Goal: Task Accomplishment & Management: Manage account settings

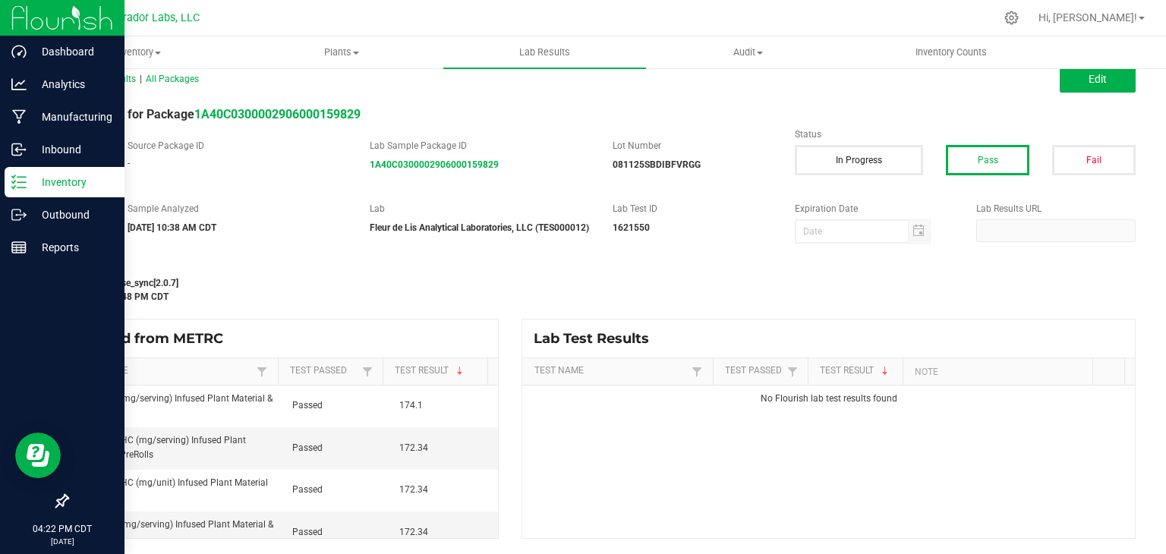
drag, startPoint x: 76, startPoint y: 182, endPoint x: 87, endPoint y: 182, distance: 11.4
click at [76, 182] on p "Inventory" at bounding box center [72, 182] width 91 height 18
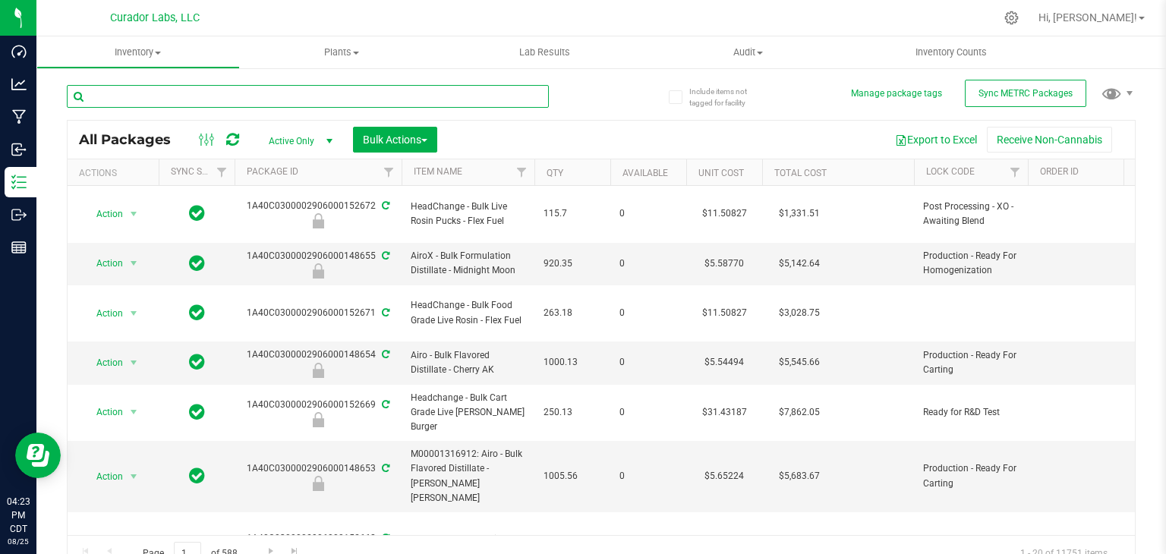
click at [191, 101] on input "text" at bounding box center [308, 96] width 482 height 23
paste input "Bulk Live Rosin -"
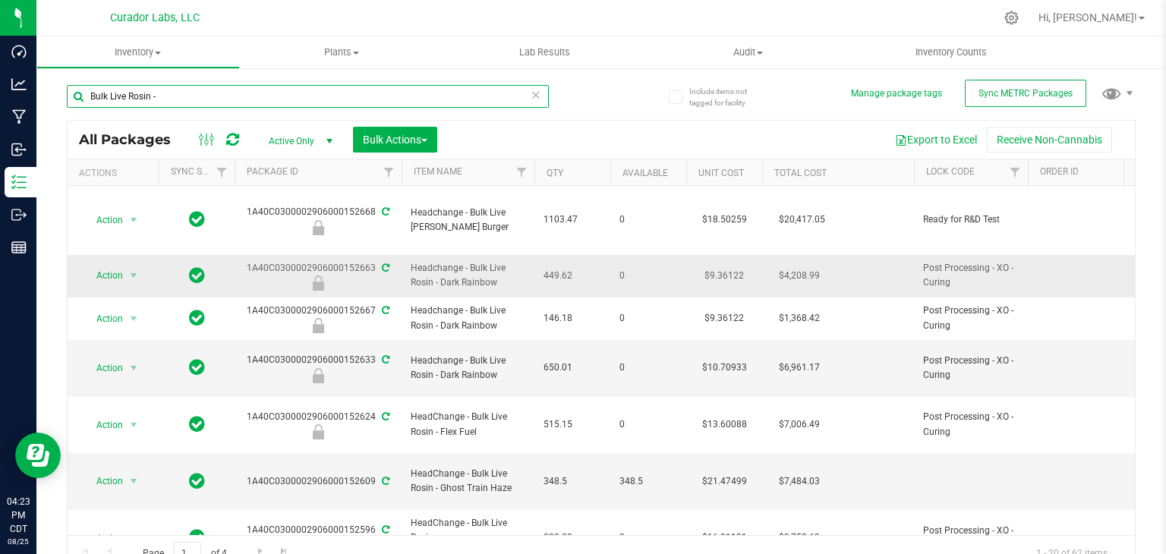
type input "Bulk Live Rosin -"
click at [506, 284] on span "Headchange - Bulk Live Rosin - Dark Rainbow" at bounding box center [468, 275] width 115 height 29
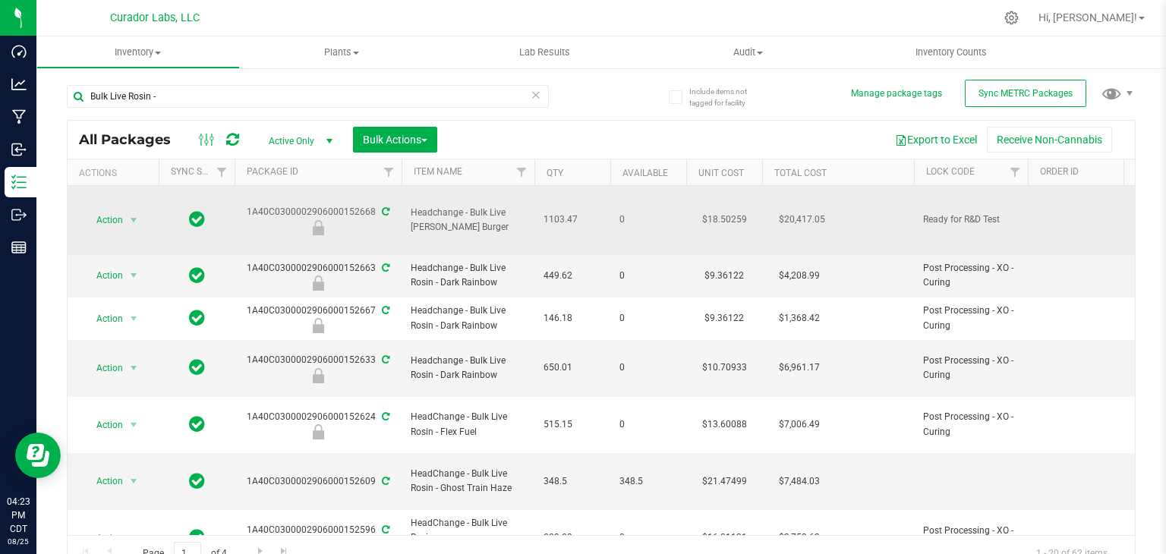
drag, startPoint x: 499, startPoint y: 225, endPoint x: 404, endPoint y: 219, distance: 95.8
click at [404, 219] on td "Headchange - Bulk Live [PERSON_NAME] Burger" at bounding box center [468, 220] width 133 height 69
click at [399, 220] on div at bounding box center [318, 227] width 172 height 15
click at [452, 222] on span "Headchange - Bulk Live [PERSON_NAME] Burger" at bounding box center [468, 220] width 115 height 29
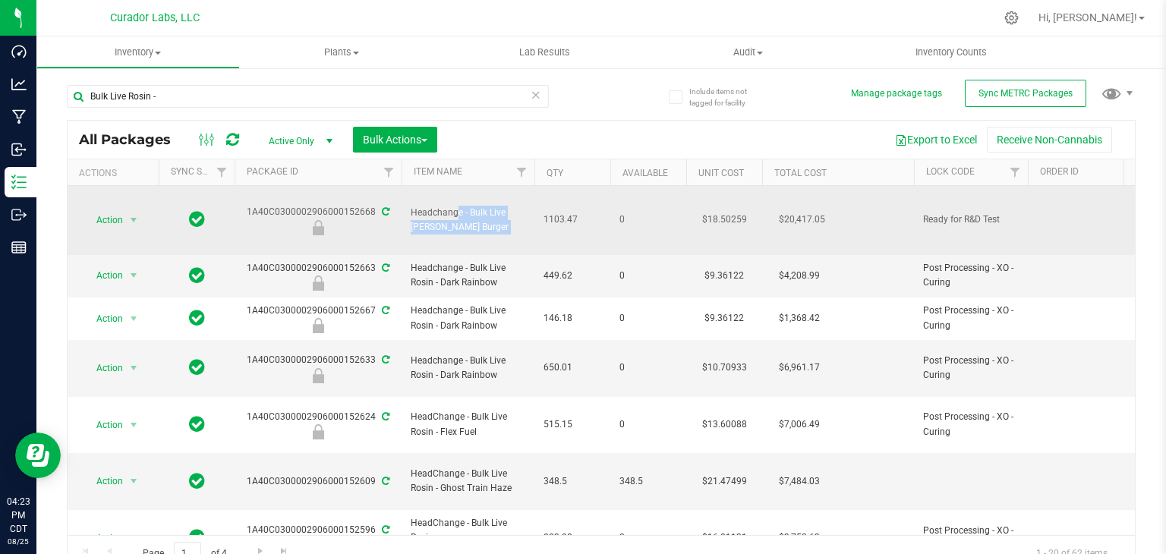
click at [452, 222] on span "Headchange - Bulk Live [PERSON_NAME] Burger" at bounding box center [468, 220] width 115 height 29
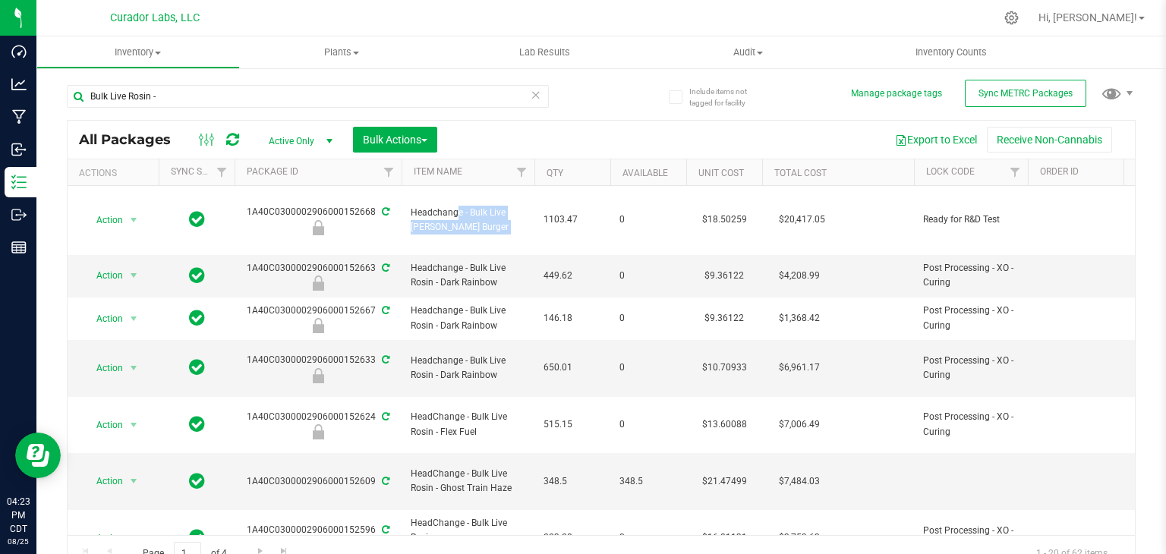
copy tr "Headchange - Bulk Live [PERSON_NAME] Burger"
click at [1019, 24] on icon at bounding box center [1011, 18] width 16 height 16
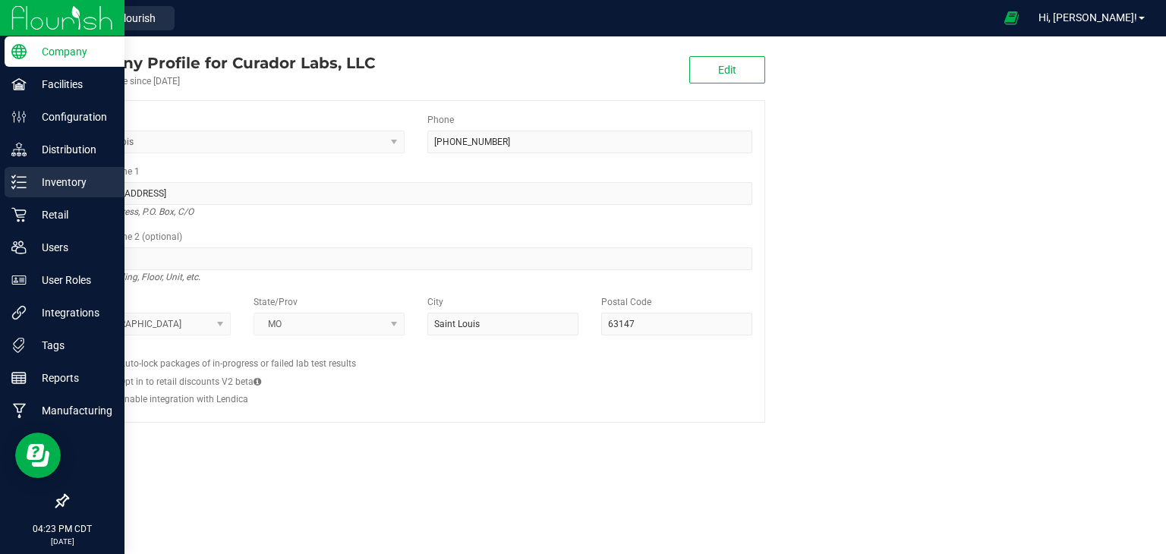
click at [22, 191] on div "Inventory" at bounding box center [65, 182] width 120 height 30
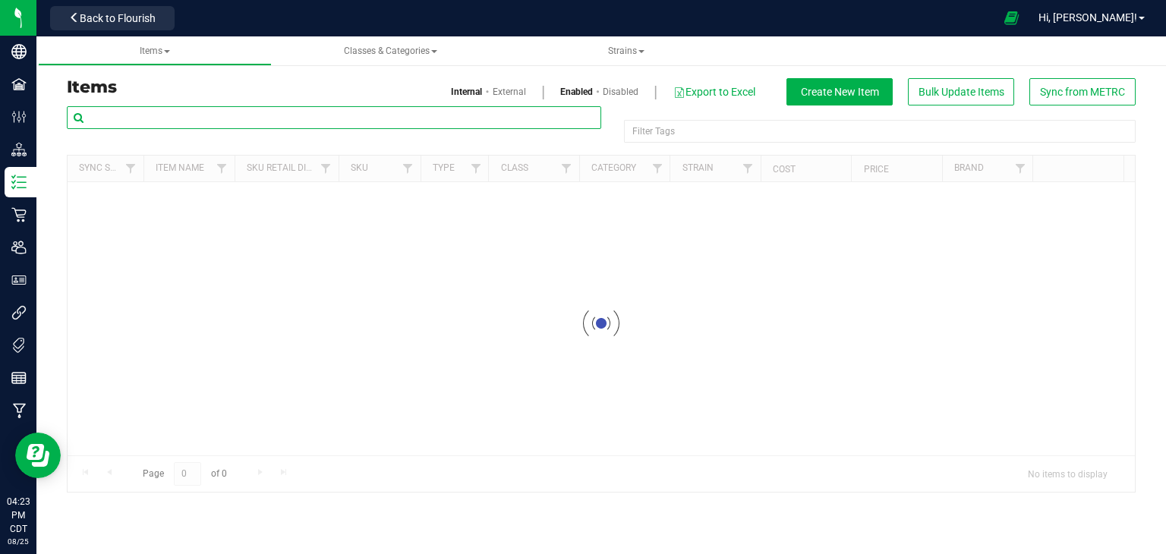
click at [220, 118] on input "text" at bounding box center [334, 117] width 534 height 23
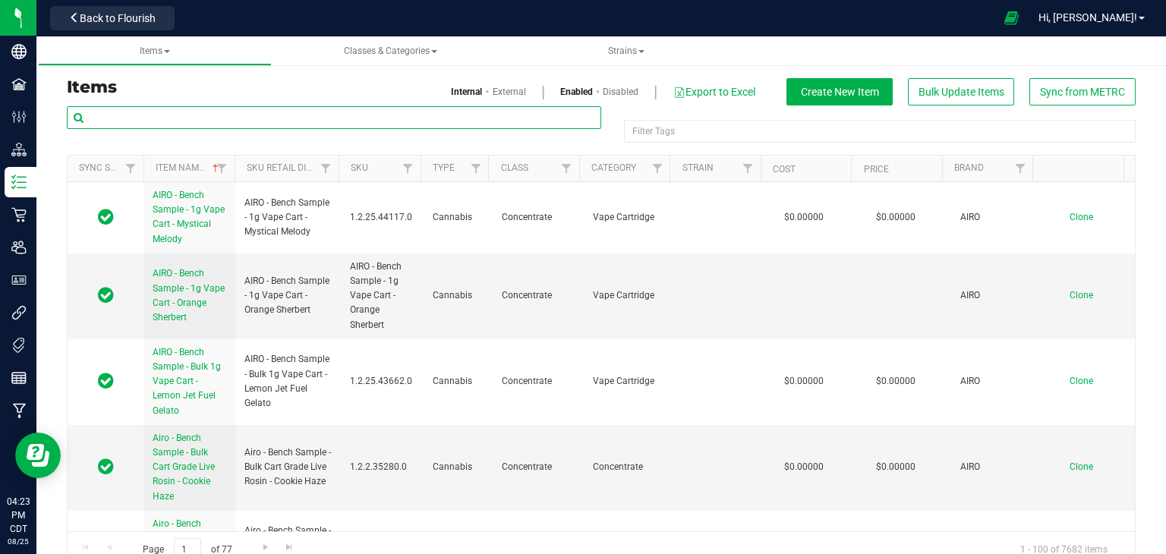
paste input "Headchange - Bulk Live [PERSON_NAME] Burger"
type input "Headchange - Bulk Live [PERSON_NAME] Burger"
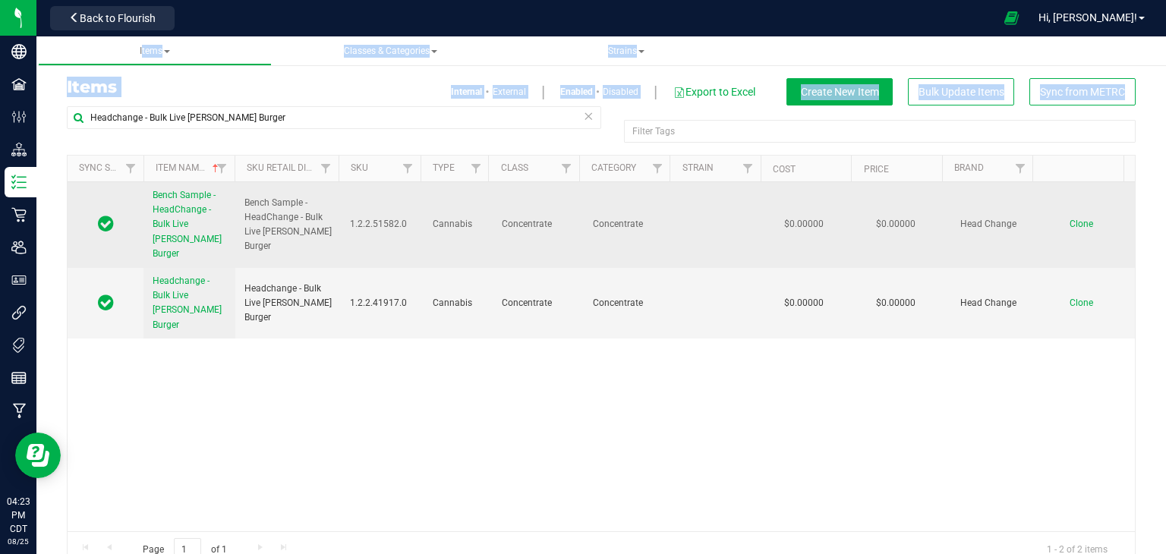
click at [1070, 219] on span "Clone" at bounding box center [1082, 224] width 24 height 11
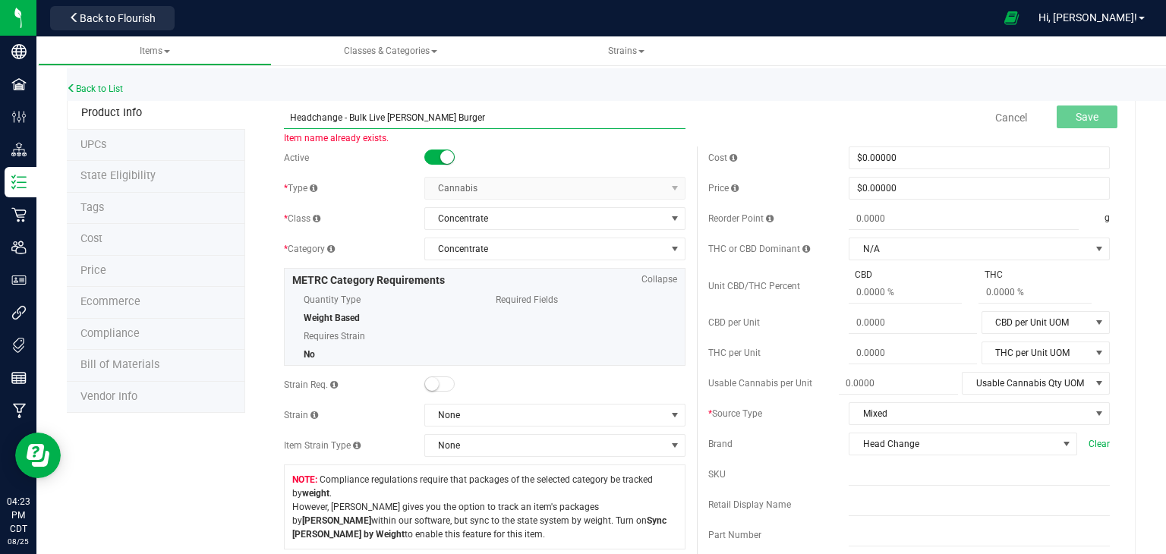
drag, startPoint x: 416, startPoint y: 119, endPoint x: 539, endPoint y: 111, distance: 123.3
click at [538, 111] on input "Headchange - Bulk Live [PERSON_NAME] Burger" at bounding box center [485, 117] width 402 height 23
paste input "Durban Boogaloo"
drag, startPoint x: 550, startPoint y: 112, endPoint x: 598, endPoint y: 128, distance: 50.9
click at [572, 116] on input "Headchange - Bulk Live Rosin - [GEOGRAPHIC_DATA] [GEOGRAPHIC_DATA]" at bounding box center [485, 117] width 402 height 23
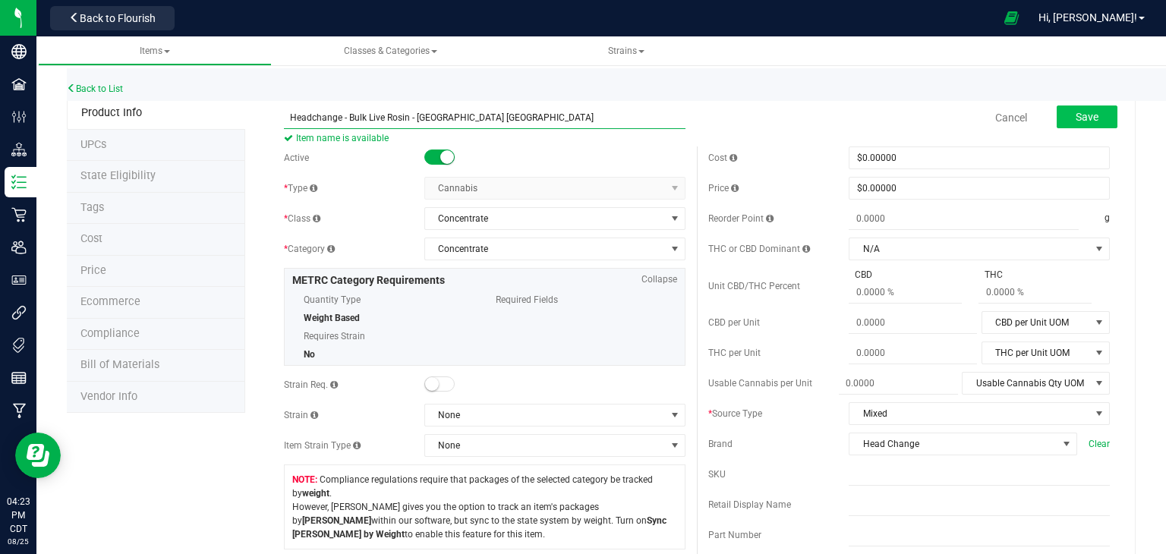
type input "Headchange - Bulk Live Rosin - [GEOGRAPHIC_DATA] [GEOGRAPHIC_DATA]"
click at [1092, 112] on button "Save" at bounding box center [1087, 117] width 61 height 23
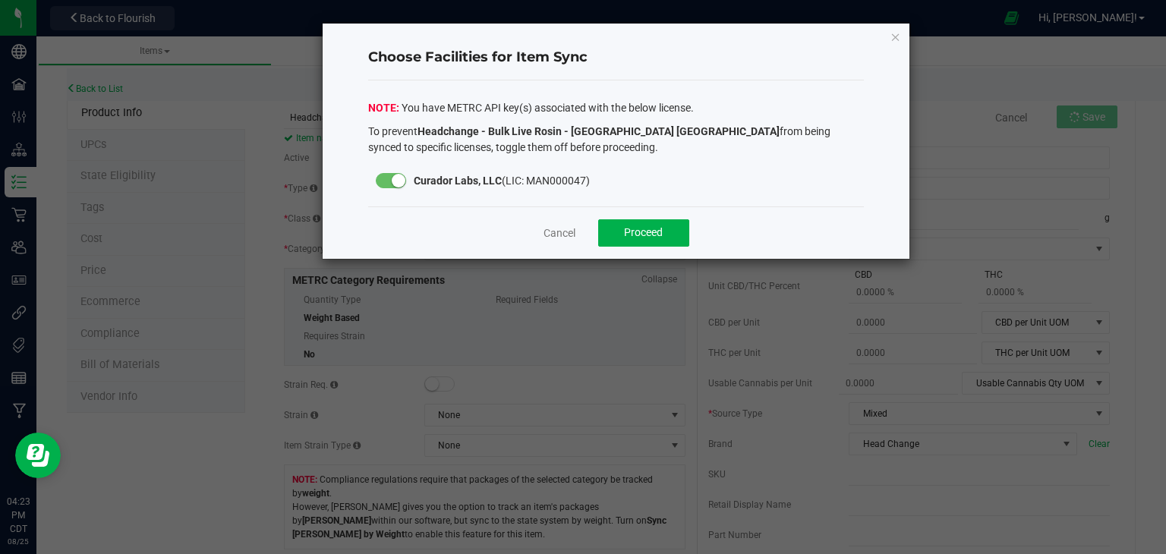
drag, startPoint x: 1093, startPoint y: 119, endPoint x: 847, endPoint y: 260, distance: 283.2
click at [871, 247] on ngb-modal-window "Choose Facilities for Item Sync You have METRC API key(s) associated with the b…" at bounding box center [588, 277] width 1177 height 554
click at [656, 235] on span "Proceed" at bounding box center [643, 232] width 39 height 12
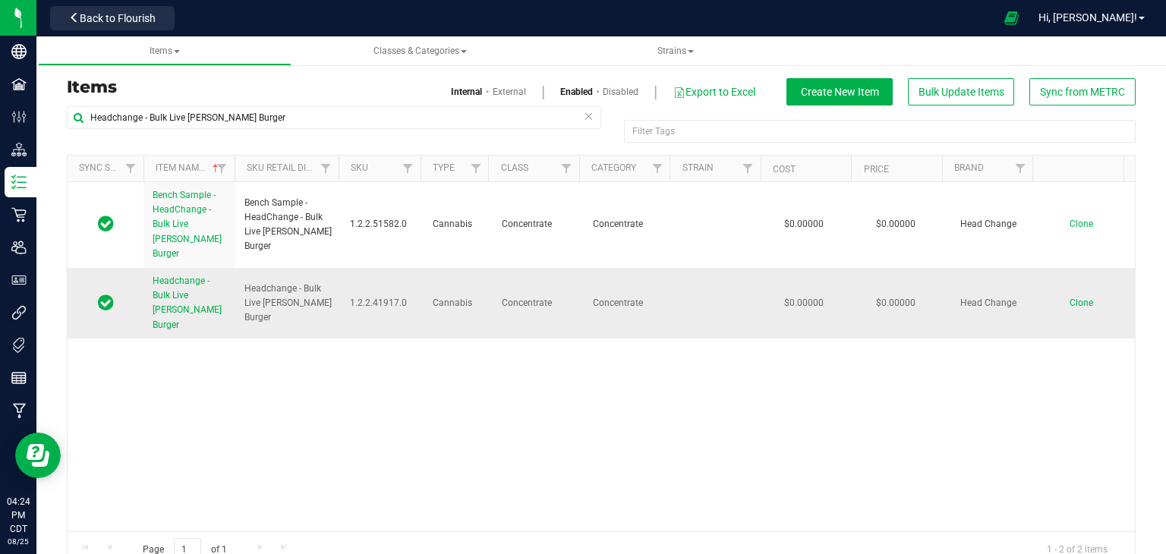
click at [1070, 298] on span "Clone" at bounding box center [1082, 303] width 24 height 11
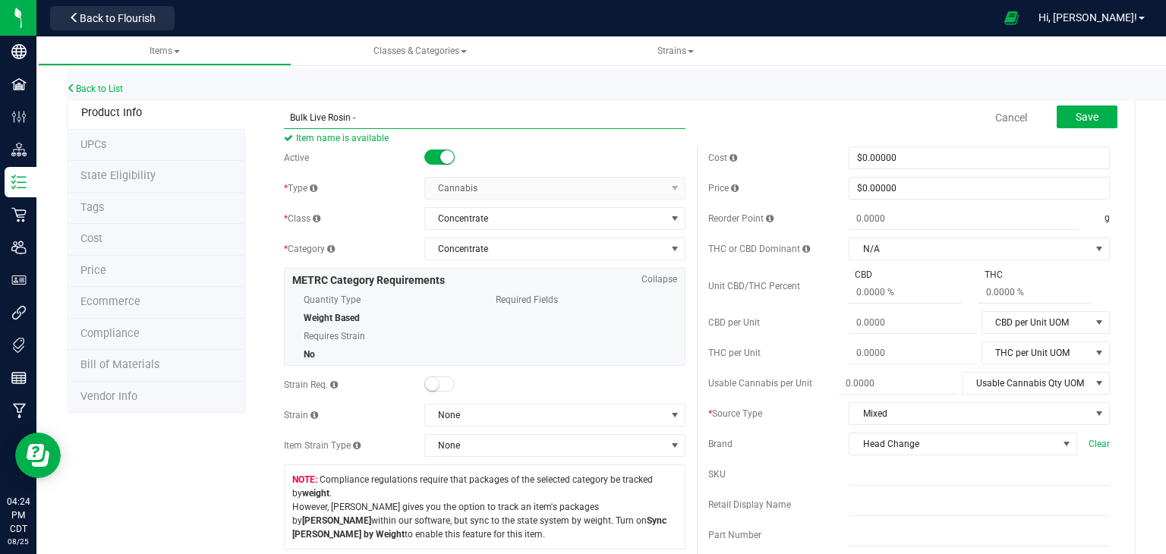
click at [477, 112] on input "Bulk Live Rosin -" at bounding box center [485, 117] width 402 height 23
type input "Bulk Live Rosin -"
drag, startPoint x: 559, startPoint y: 143, endPoint x: 443, endPoint y: 111, distance: 119.7
click at [445, 112] on input "Bulk Live Rosin -" at bounding box center [485, 117] width 402 height 23
drag, startPoint x: 567, startPoint y: 153, endPoint x: 87, endPoint y: 86, distance: 484.4
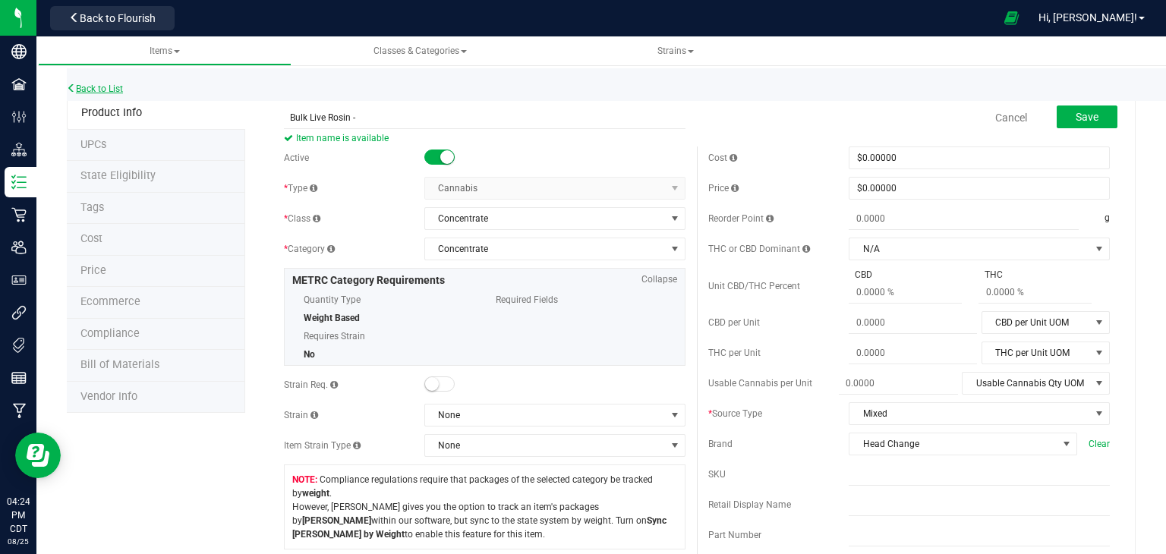
click at [87, 86] on link "Back to List" at bounding box center [95, 88] width 56 height 11
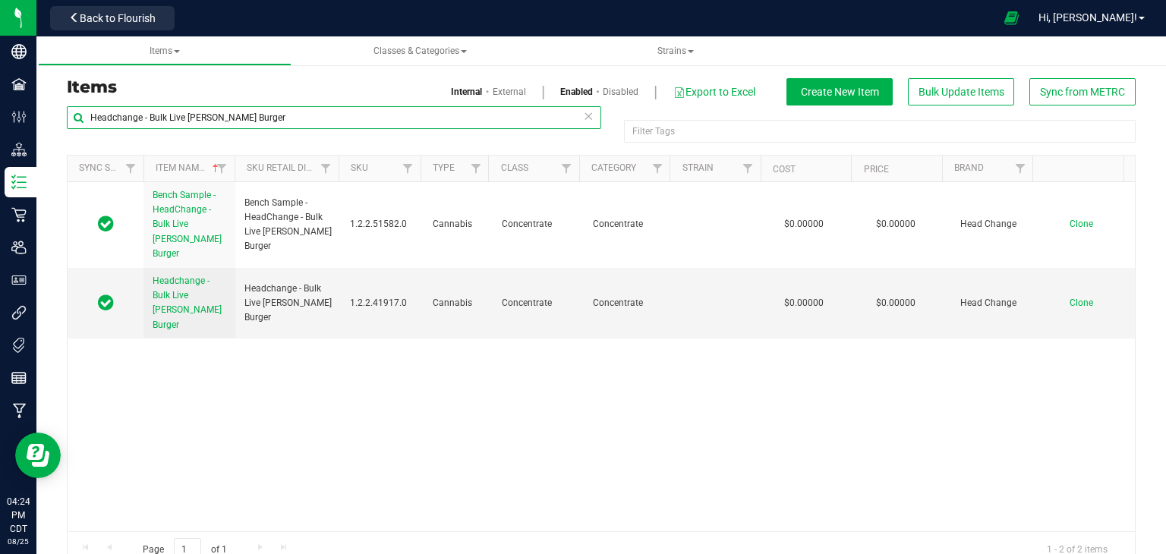
drag, startPoint x: 216, startPoint y: 119, endPoint x: 370, endPoint y: 119, distance: 154.1
click at [370, 119] on input "Headchange - Bulk Live [PERSON_NAME] Burger" at bounding box center [334, 117] width 534 height 23
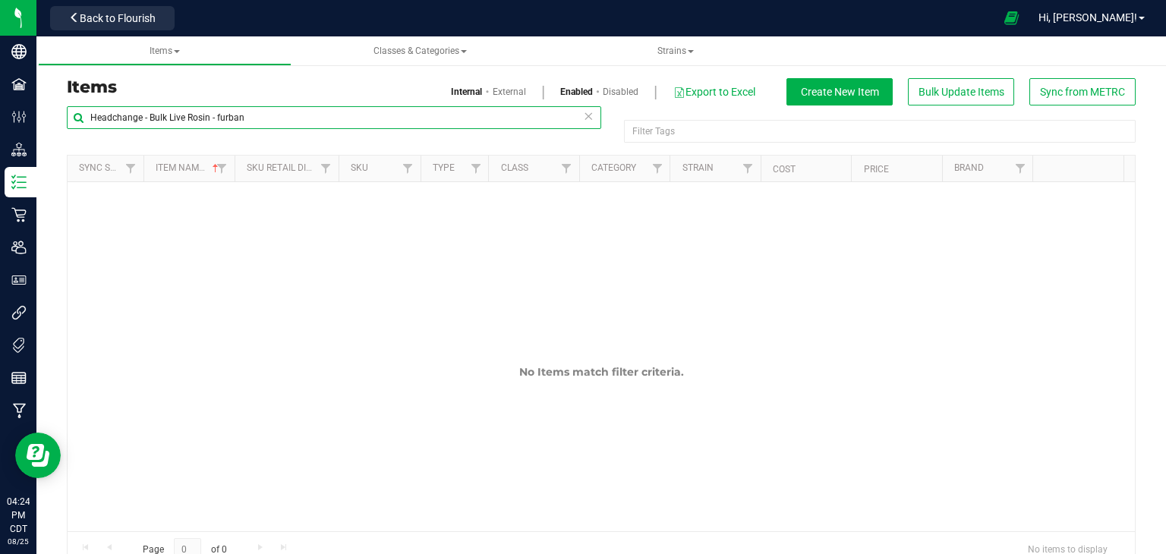
click at [218, 121] on input "Headchange - Bulk Live Rosin - furban" at bounding box center [334, 117] width 534 height 23
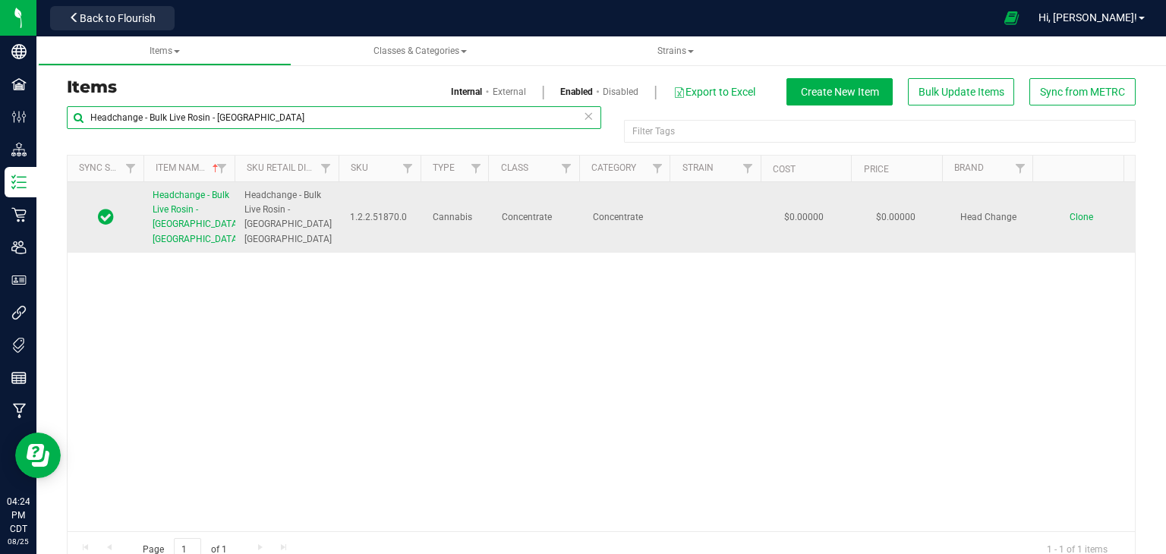
type input "Headchange - Bulk Live Rosin - [GEOGRAPHIC_DATA]"
click at [204, 207] on span "Headchange - Bulk Live Rosin - [GEOGRAPHIC_DATA] [GEOGRAPHIC_DATA]" at bounding box center [196, 217] width 87 height 55
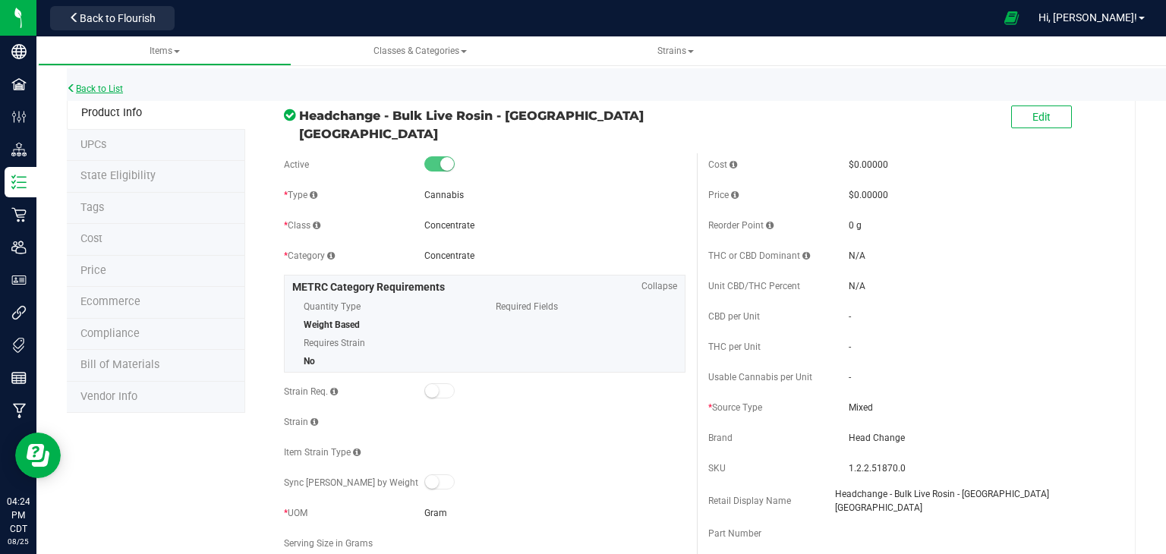
click at [121, 91] on link "Back to List" at bounding box center [95, 88] width 56 height 11
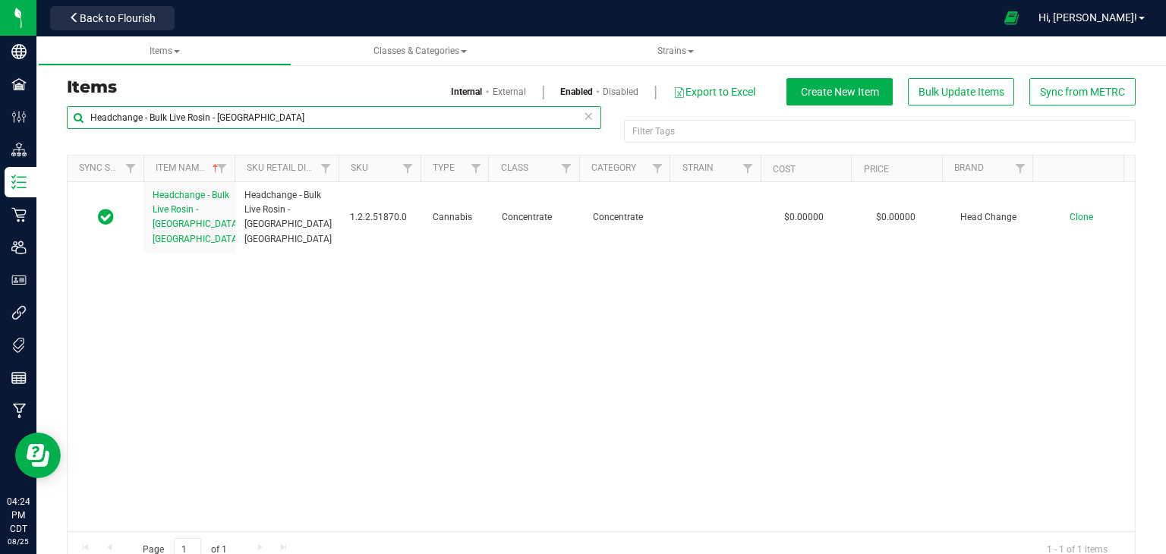
drag, startPoint x: 214, startPoint y: 117, endPoint x: 361, endPoint y: 119, distance: 147.3
click at [360, 119] on input "Headchange - Bulk Live Rosin - [GEOGRAPHIC_DATA]" at bounding box center [334, 117] width 534 height 23
click at [352, 121] on input "Headchange - Bulk Live Rosin -" at bounding box center [334, 117] width 534 height 23
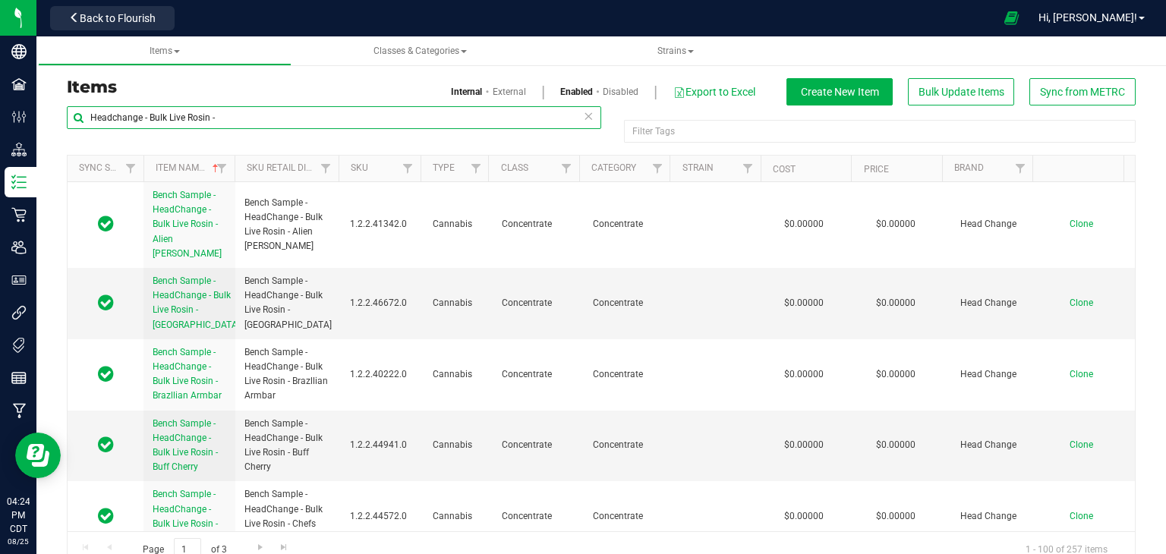
click at [352, 121] on input "Headchange - Bulk Live Rosin -" at bounding box center [334, 117] width 534 height 23
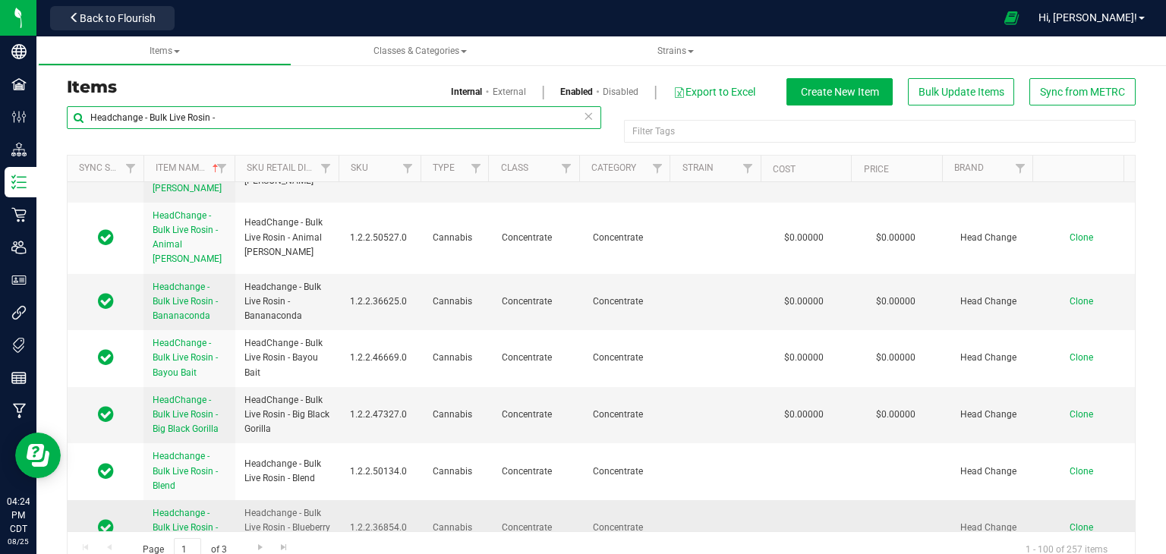
scroll to position [6755, 0]
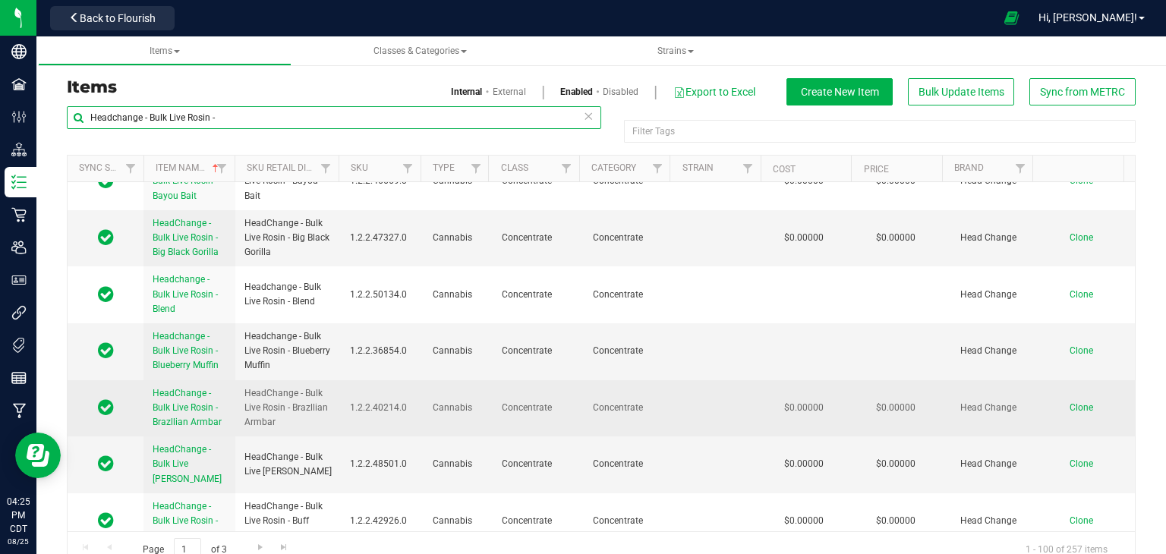
type input "Headchange - Bulk Live Rosin -"
click at [1070, 402] on span "Clone" at bounding box center [1082, 407] width 24 height 11
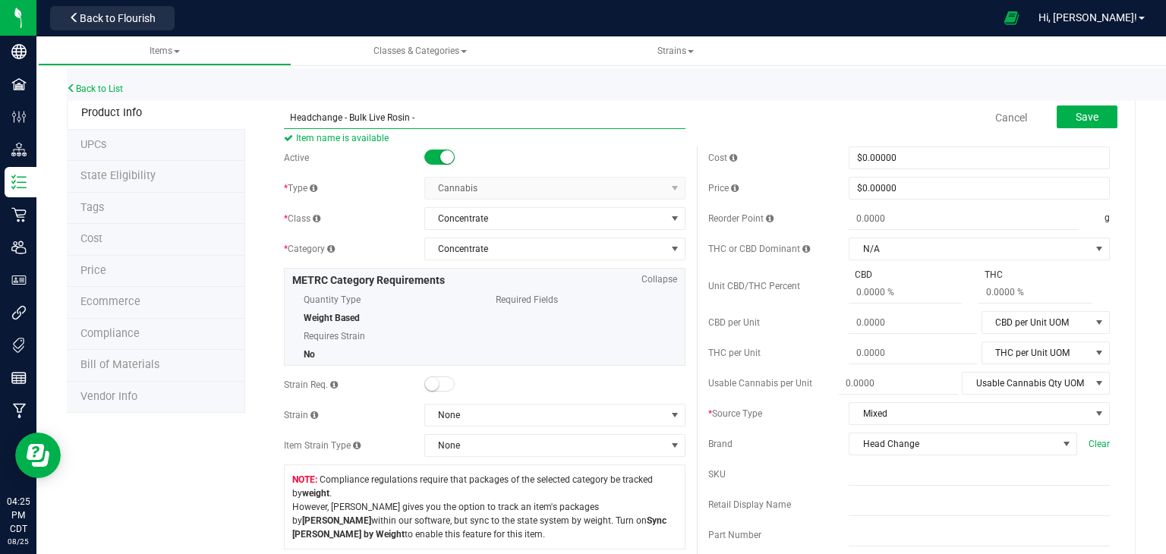
click at [444, 114] on input "Headchange - Bulk Live Rosin -" at bounding box center [485, 117] width 402 height 23
paste input "Brain Maze"
type input "Headchange - Bulk Live Rosin - Brain Maze"
click at [1067, 121] on button "Save" at bounding box center [1087, 117] width 61 height 23
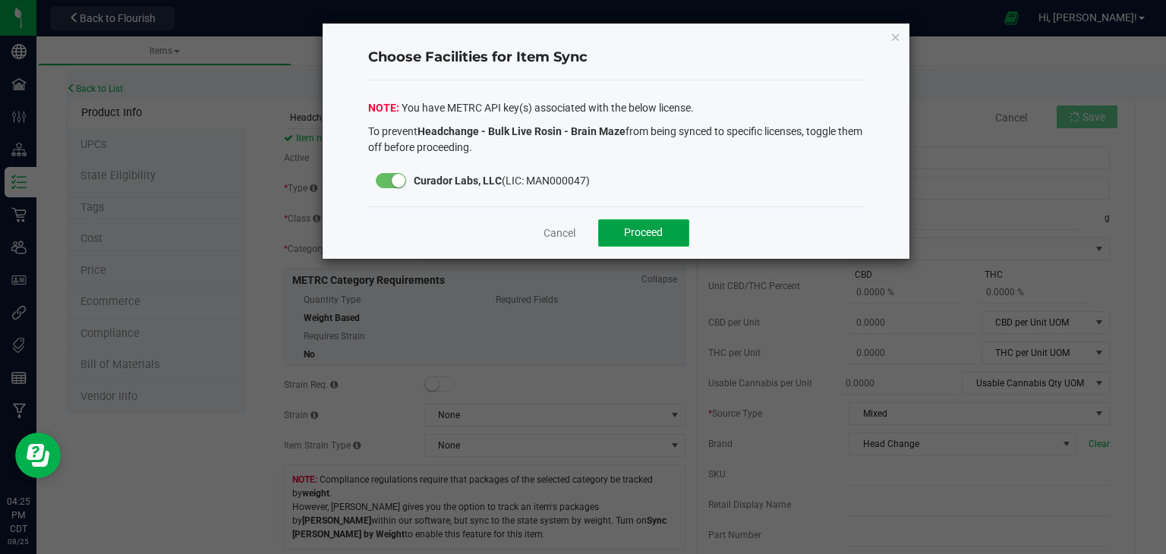
click at [657, 222] on button "Proceed" at bounding box center [643, 232] width 91 height 27
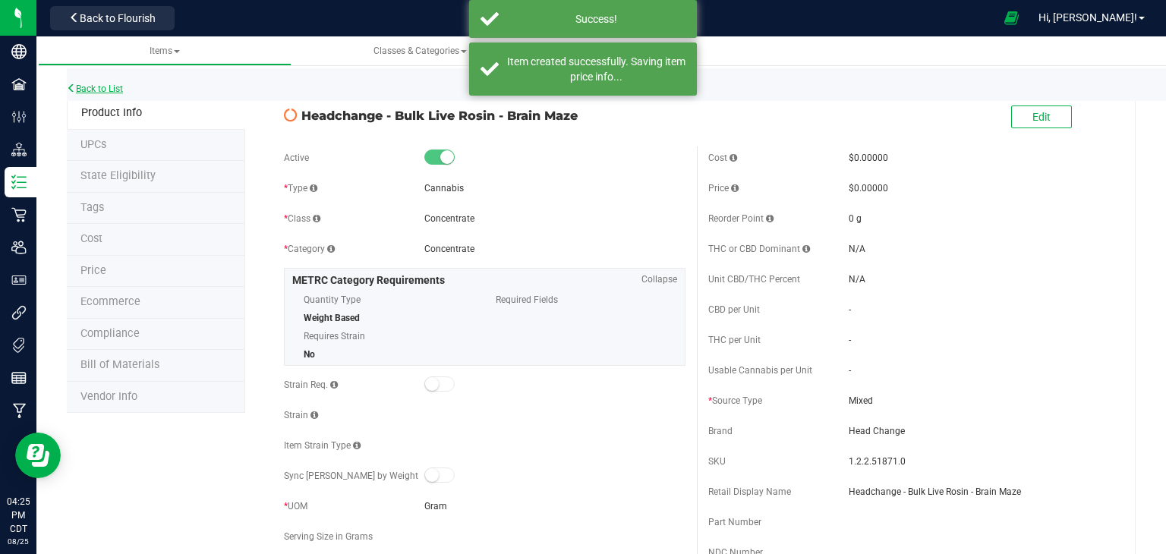
click at [109, 85] on link "Back to List" at bounding box center [95, 88] width 56 height 11
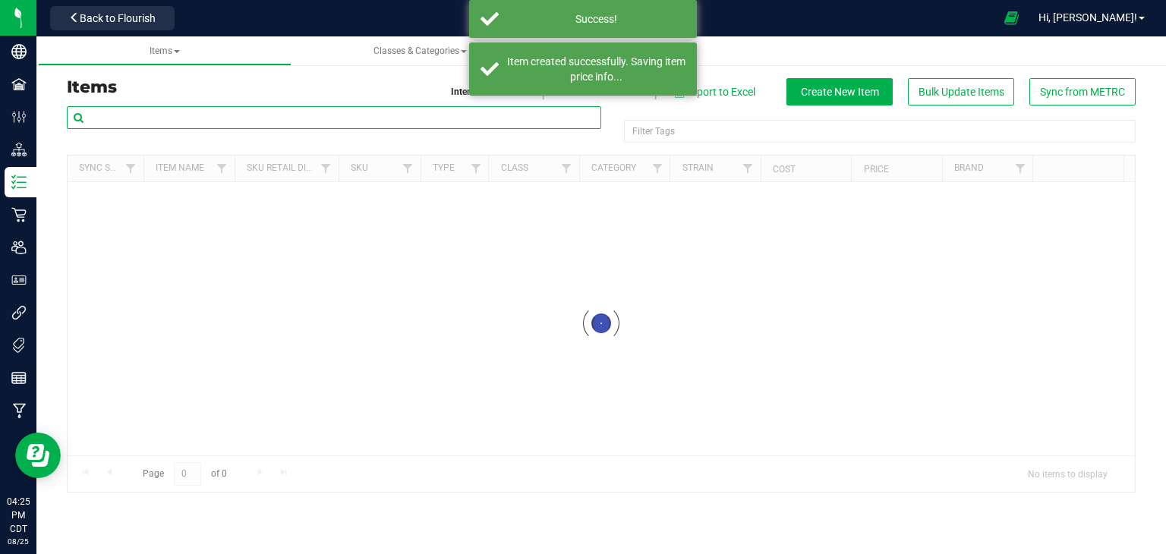
click at [226, 118] on input "text" at bounding box center [334, 117] width 534 height 23
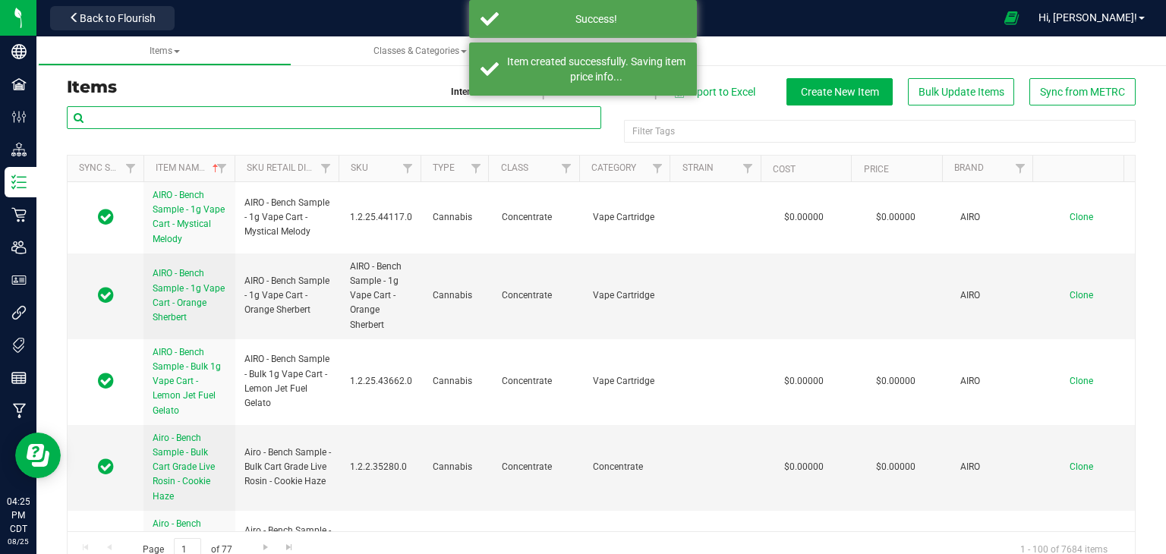
paste input "Bulk Cart Grade Live Rosin -"
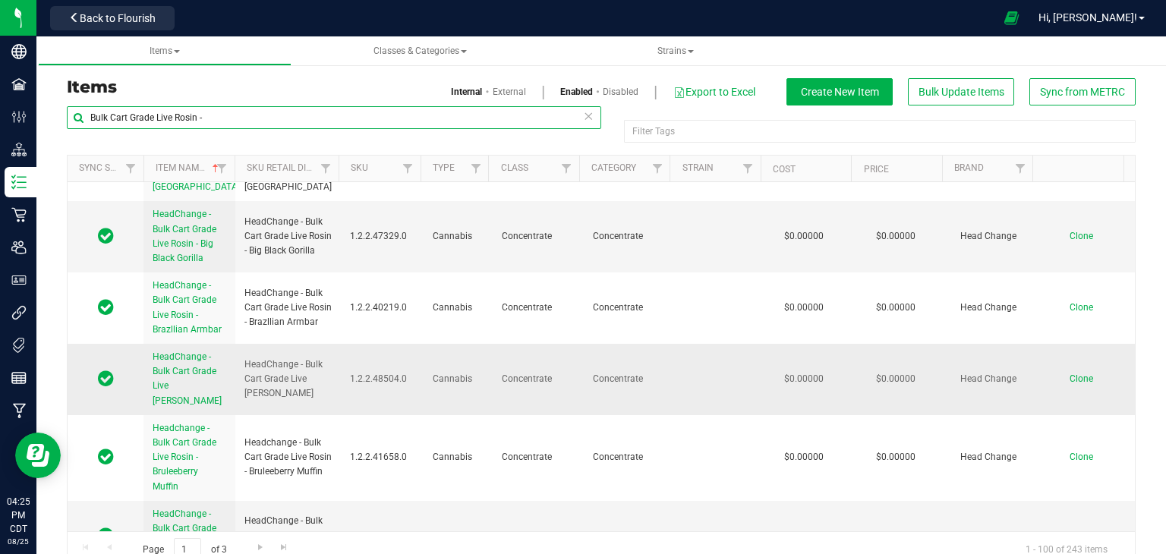
scroll to position [7717, 0]
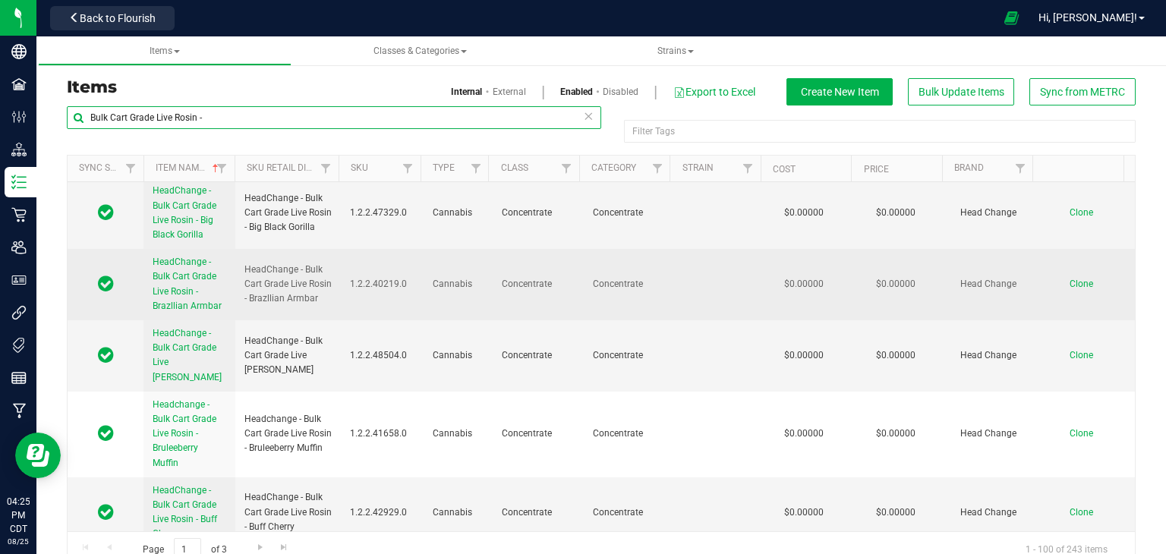
type input "Bulk Cart Grade Live Rosin -"
click at [275, 263] on span "HeadChange - Bulk Cart Grade Live Rosin - Brazllian Armbar" at bounding box center [287, 285] width 87 height 44
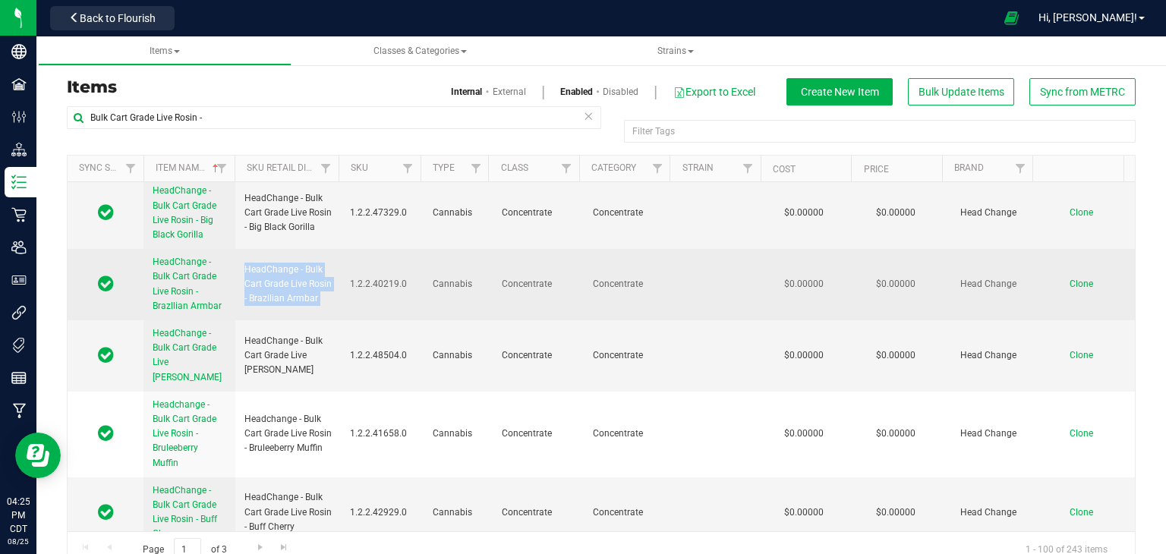
click at [275, 263] on span "HeadChange - Bulk Cart Grade Live Rosin - Brazllian Armbar" at bounding box center [287, 285] width 87 height 44
copy tr "HeadChange - Bulk Cart Grade Live Rosin - Brazllian Armbar"
click at [1070, 279] on span "Clone" at bounding box center [1082, 284] width 24 height 11
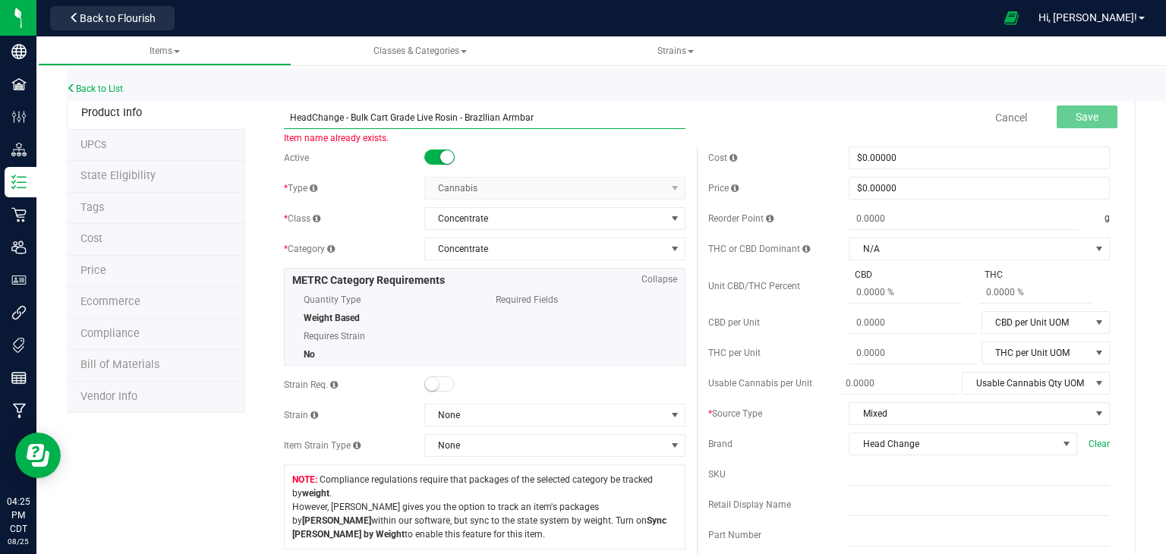
drag, startPoint x: 463, startPoint y: 121, endPoint x: 657, endPoint y: 120, distance: 193.6
click at [657, 120] on input "HeadChange - Bulk Cart Grade Live Rosin - Brazllian Armbar" at bounding box center [485, 117] width 402 height 23
paste input "Durban Boogaloo"
drag, startPoint x: 558, startPoint y: 119, endPoint x: 169, endPoint y: 93, distance: 390.3
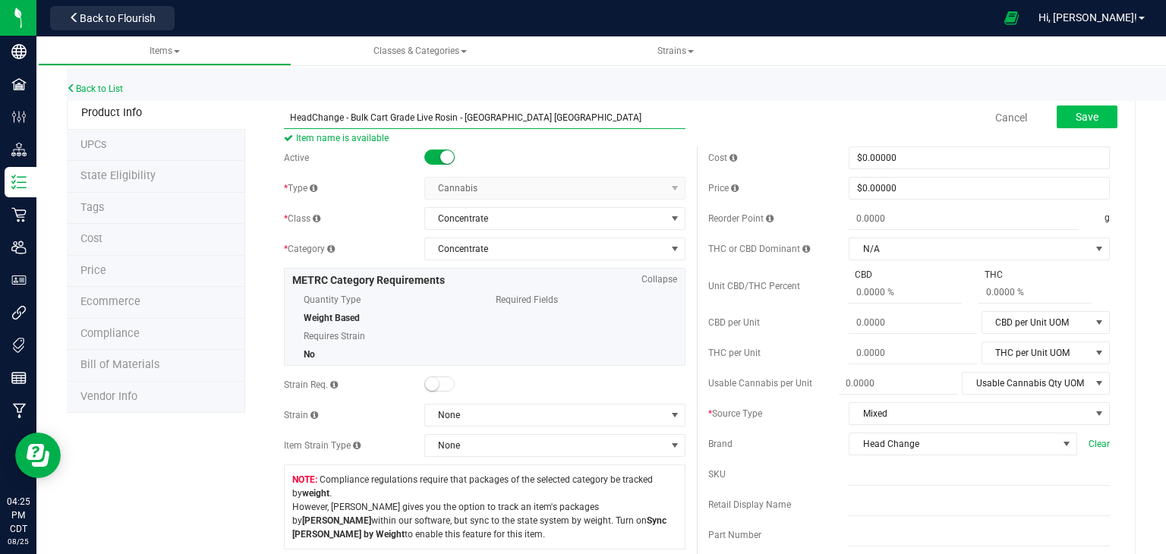
type input "HeadChange - Bulk Cart Grade Live Rosin - [GEOGRAPHIC_DATA] [GEOGRAPHIC_DATA]"
click at [1088, 125] on button "Save" at bounding box center [1087, 117] width 61 height 23
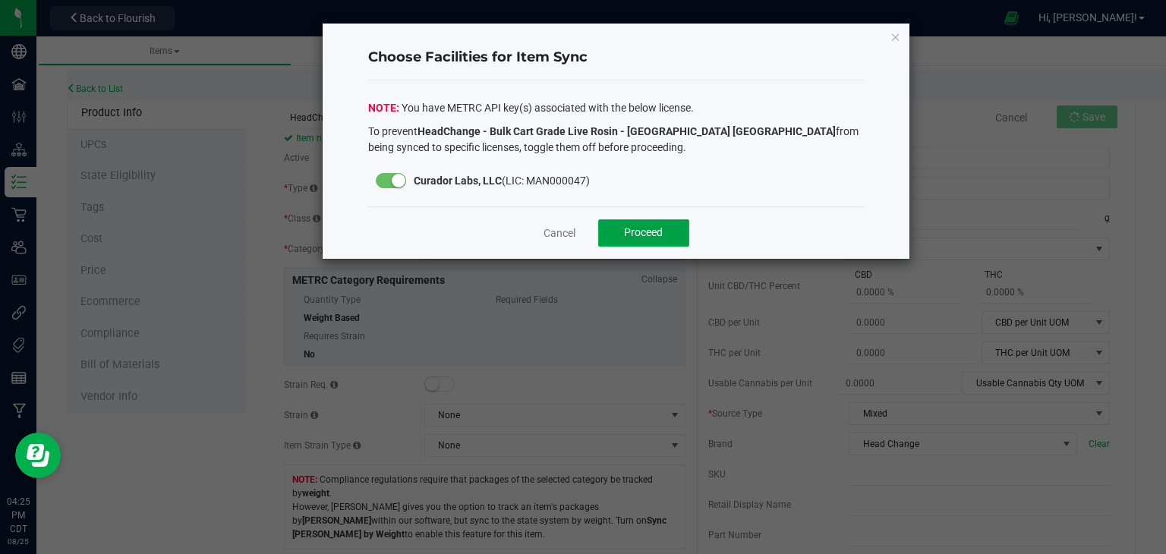
click at [662, 227] on button "Proceed" at bounding box center [643, 232] width 91 height 27
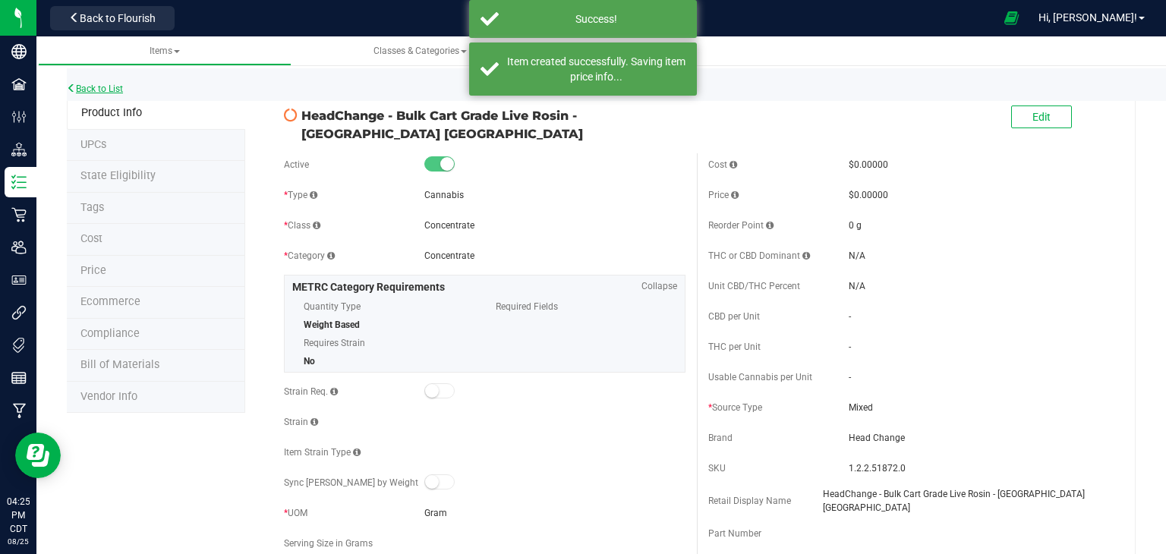
click at [112, 83] on link "Back to List" at bounding box center [95, 88] width 56 height 11
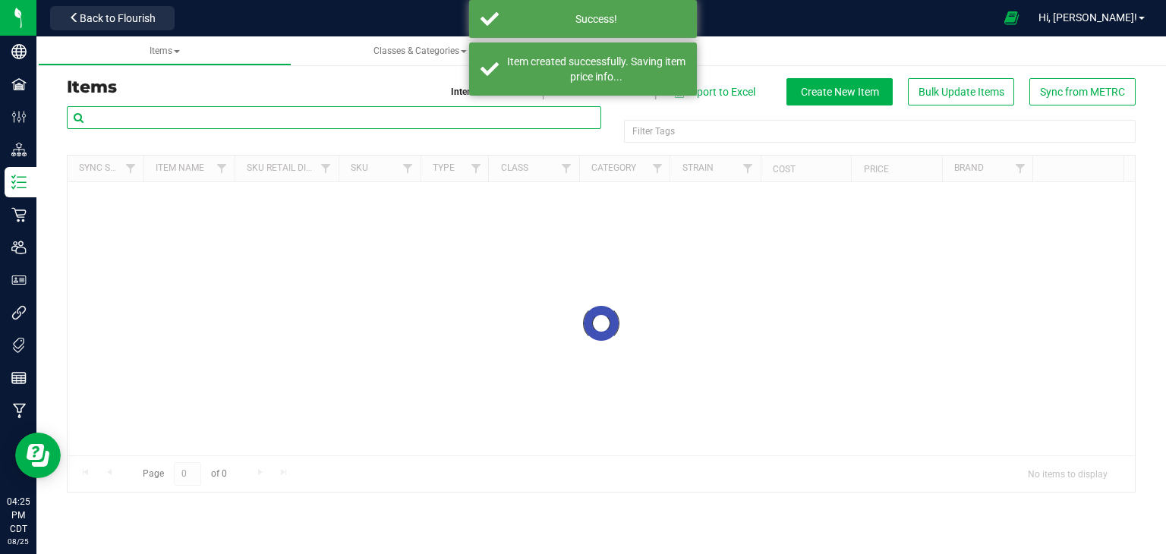
click at [346, 128] on input "text" at bounding box center [334, 117] width 534 height 23
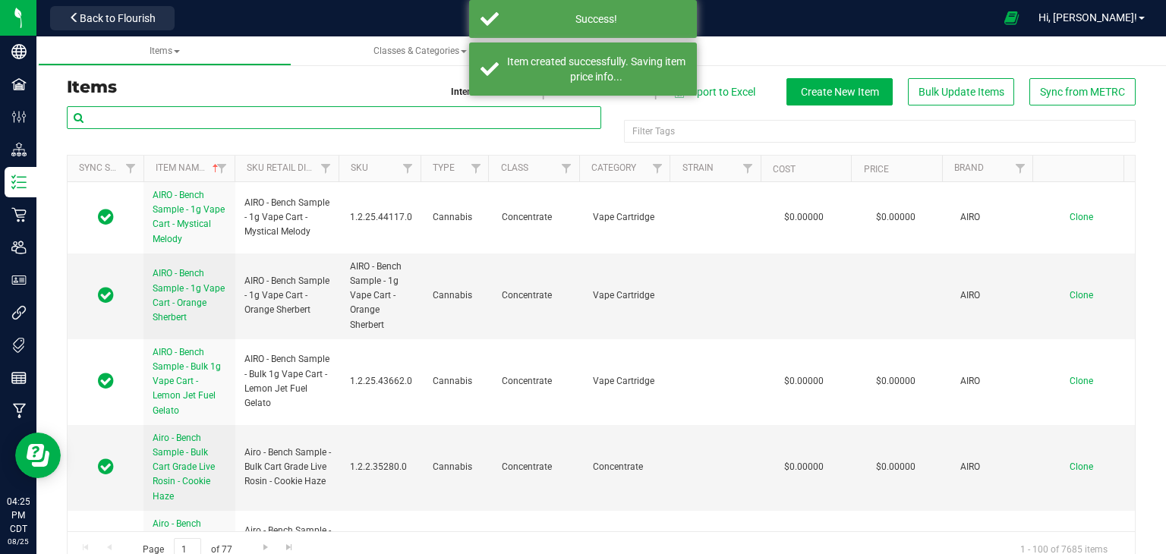
paste input "HeadChange - Bulk Cart Grade Live Rosin - [GEOGRAPHIC_DATA] [GEOGRAPHIC_DATA]"
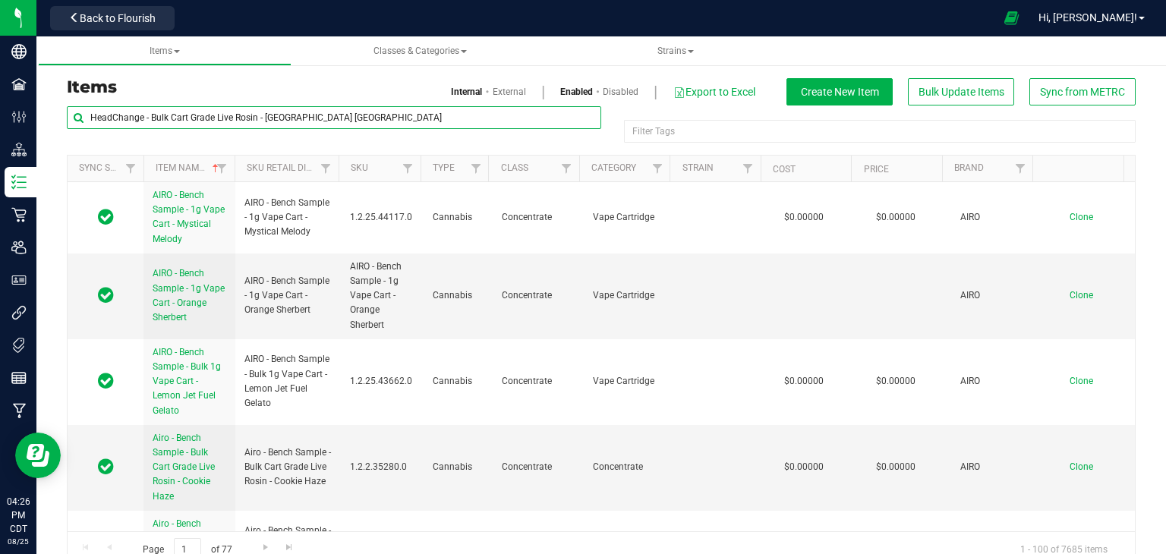
click at [414, 127] on div "Items Classes & Categories Strains Items Internal External Enabled Disabled Exp…" at bounding box center [600, 295] width 1129 height 518
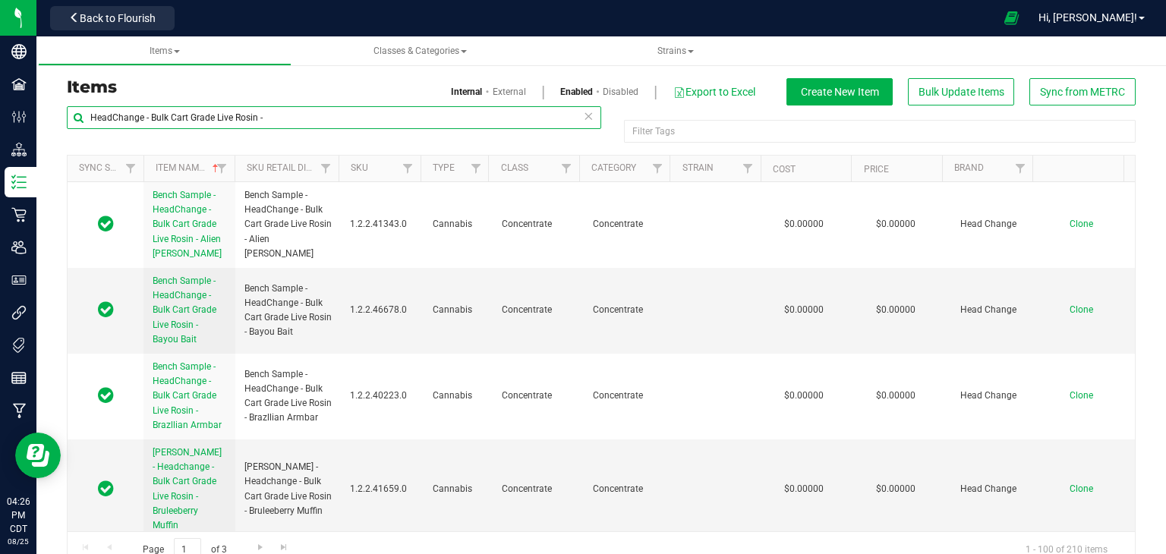
type input "HeadChange - Bulk Cart Grade Live Rosin -"
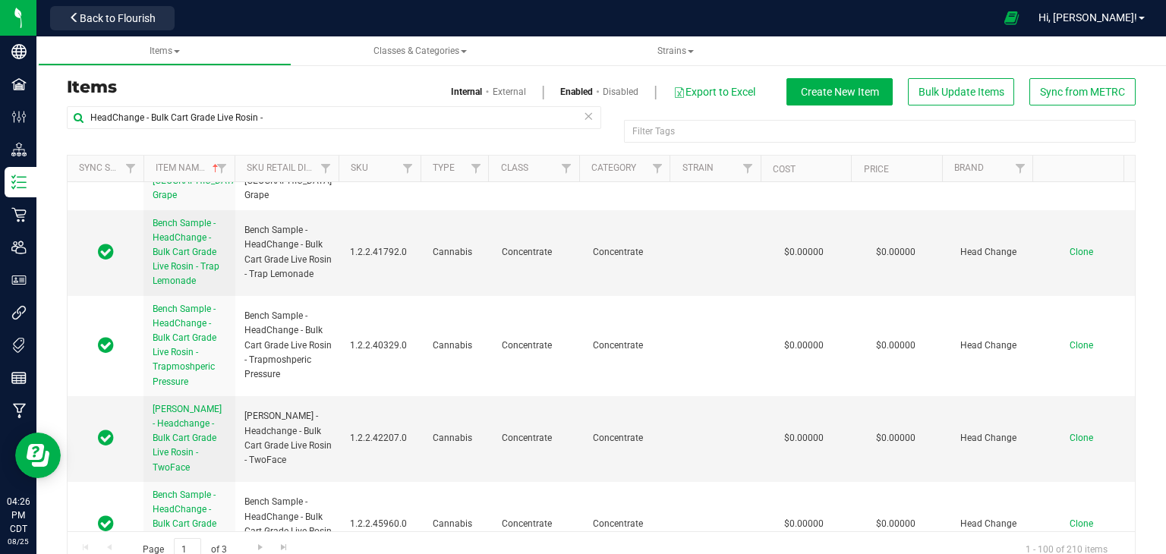
scroll to position [4782, 0]
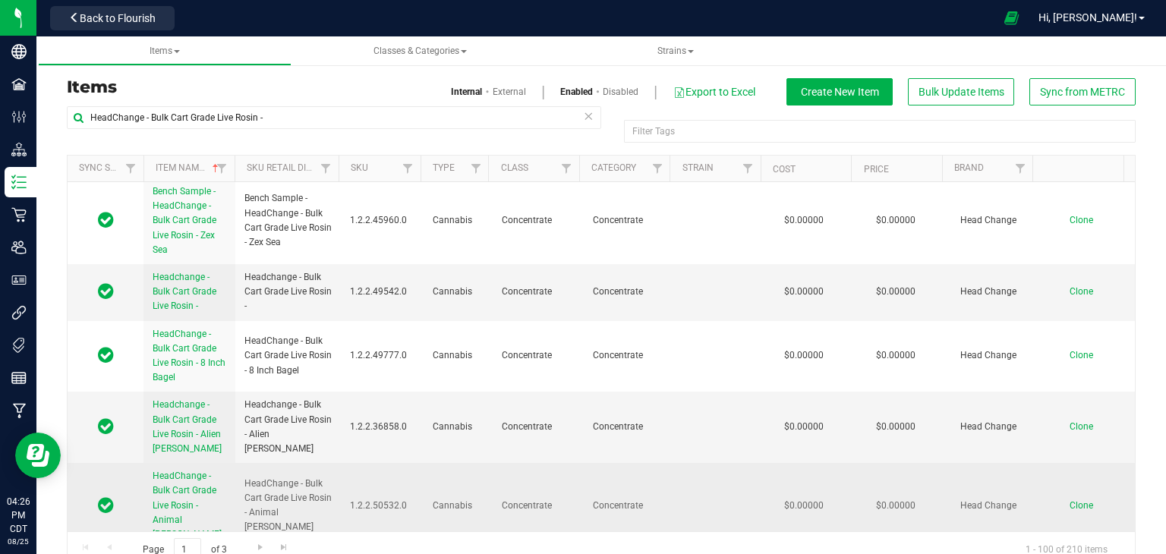
click at [294, 477] on span "HeadChange - Bulk Cart Grade Live Rosin - Animal [PERSON_NAME]" at bounding box center [287, 506] width 87 height 58
copy tr "HeadChange - Bulk Cart Grade Live Rosin - Animal [PERSON_NAME]"
click at [1070, 500] on span "Clone" at bounding box center [1082, 505] width 24 height 11
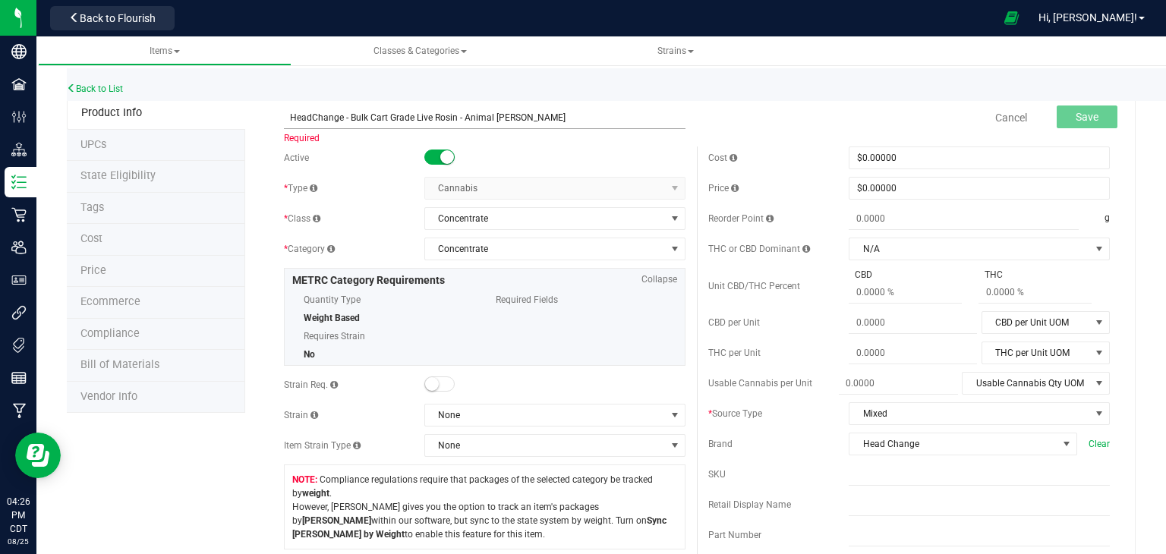
drag, startPoint x: 410, startPoint y: 159, endPoint x: 452, endPoint y: 122, distance: 56.0
drag, startPoint x: 460, startPoint y: 121, endPoint x: 668, endPoint y: 111, distance: 208.3
click at [668, 111] on input "HeadChange - Bulk Cart Grade Live Rosin - Animal [PERSON_NAME]" at bounding box center [485, 117] width 402 height 23
click at [547, 116] on input "HeadChange - Bulk Cart Grade Live Rosin -" at bounding box center [485, 117] width 402 height 23
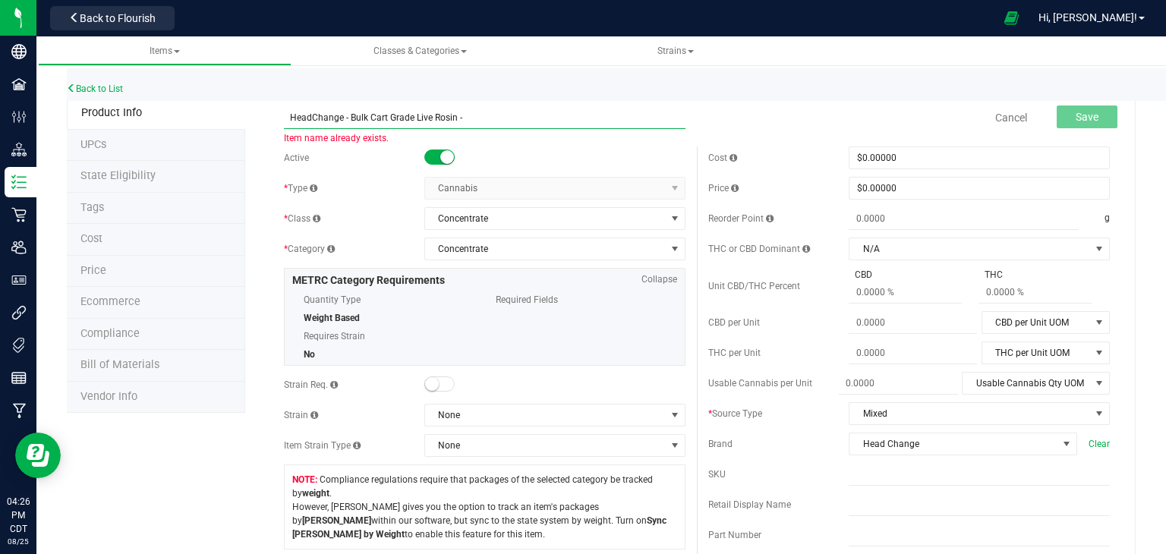
paste input "Brain Maze"
type input "HeadChange - Bulk Cart Grade Live Rosin - Brain Maze"
click at [1076, 116] on span "Save" at bounding box center [1087, 117] width 23 height 12
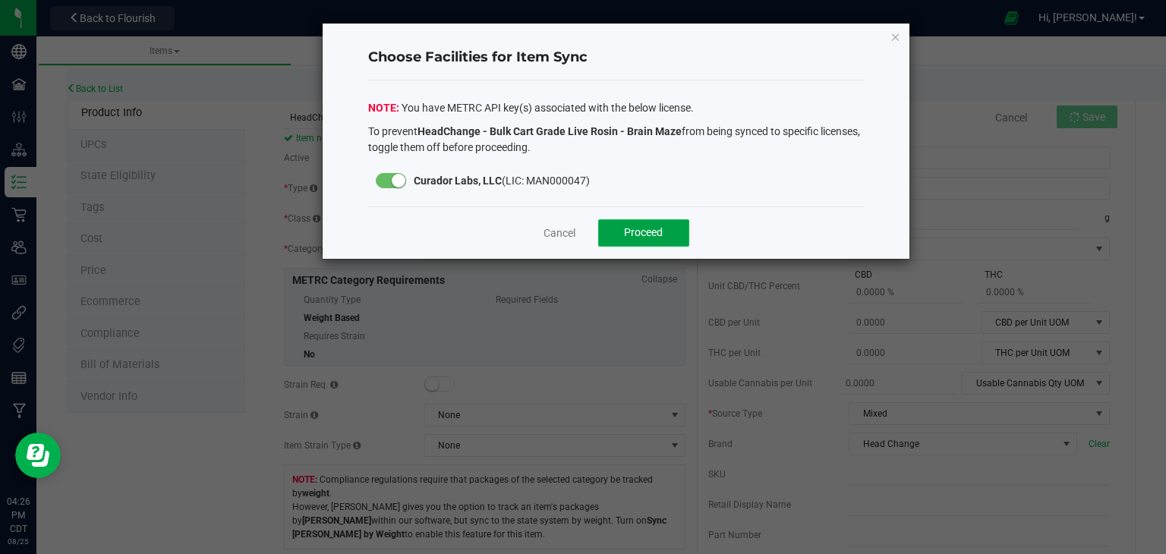
click at [674, 222] on button "Proceed" at bounding box center [643, 232] width 91 height 27
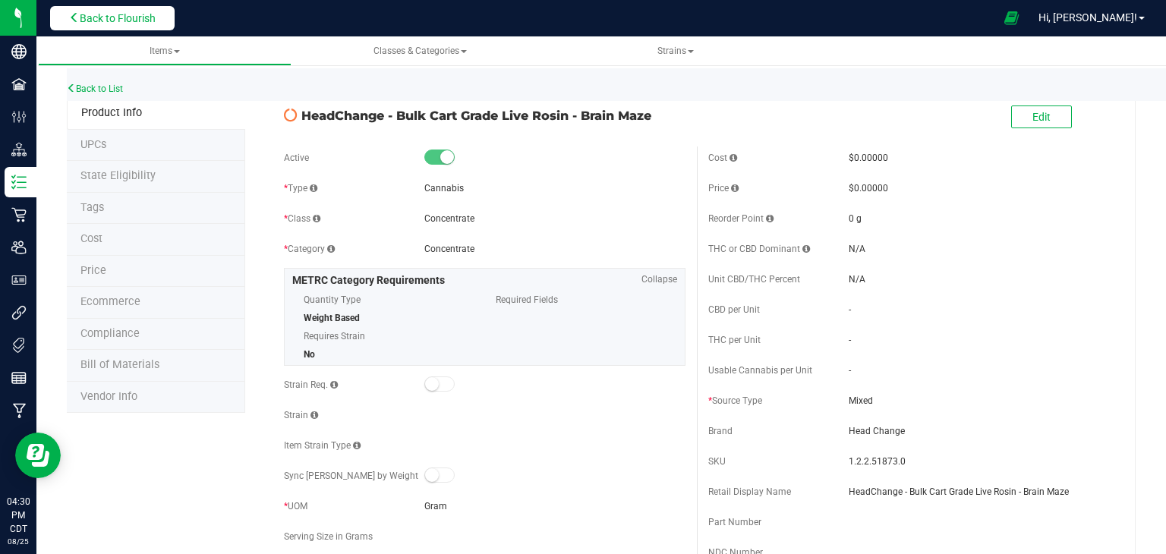
click at [112, 12] on span "Back to Flourish" at bounding box center [118, 18] width 76 height 12
